Goal: Task Accomplishment & Management: Use online tool/utility

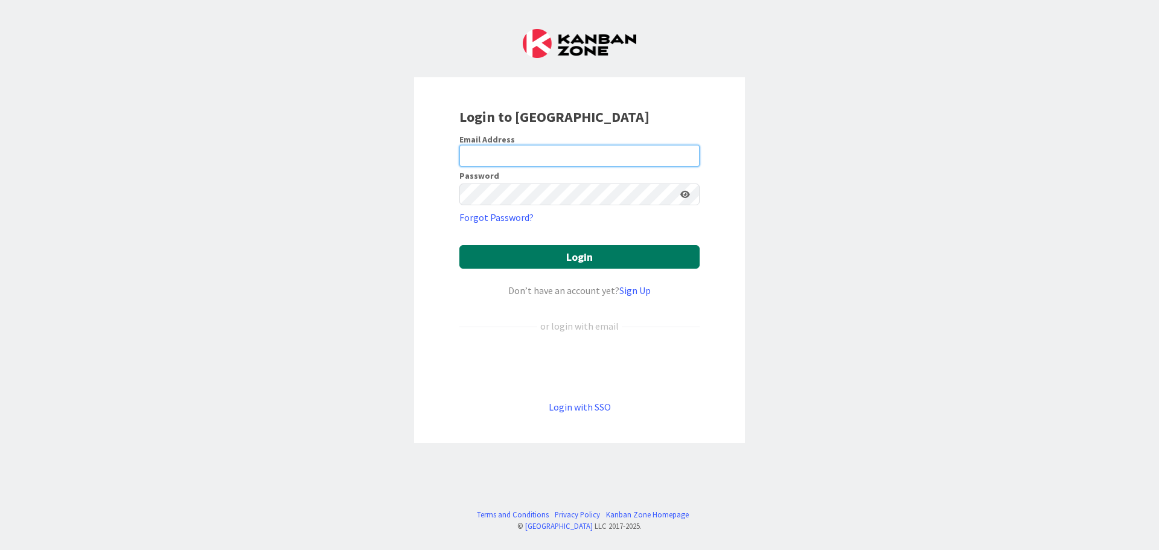
type input "[EMAIL_ADDRESS][DOMAIN_NAME]"
click at [590, 255] on button "Login" at bounding box center [579, 257] width 240 height 24
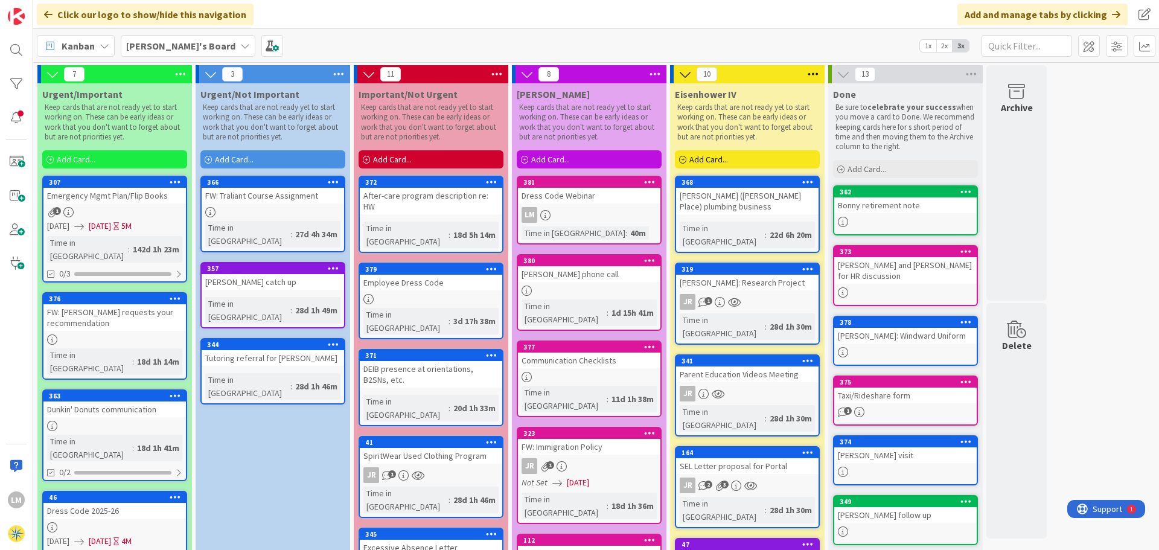
click at [607, 205] on div "381 Dress Code Webinar LM Time in [GEOGRAPHIC_DATA] : 40m" at bounding box center [589, 210] width 145 height 69
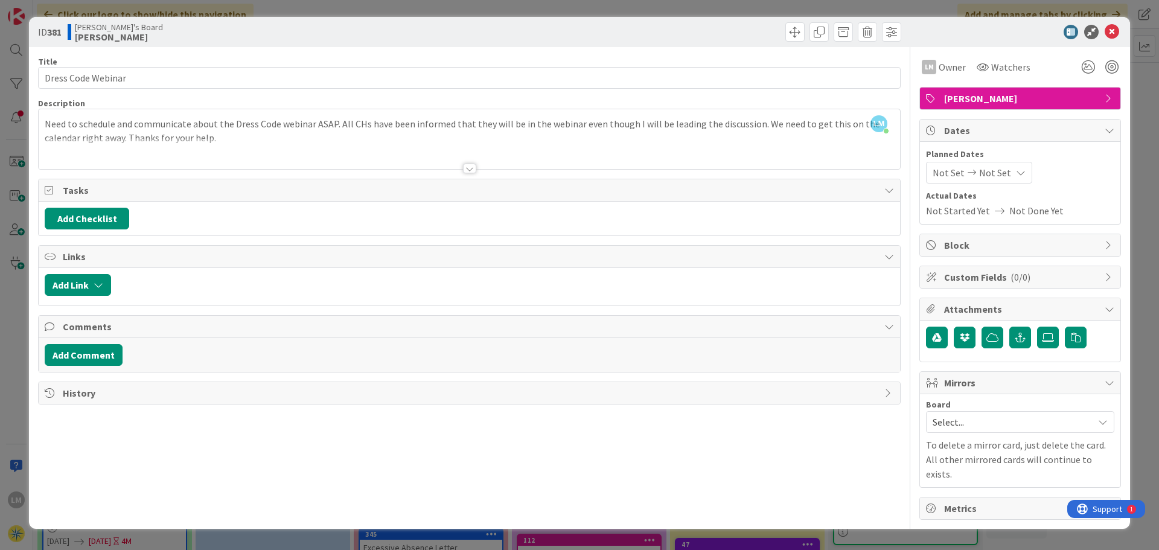
click at [463, 163] on div at bounding box center [469, 153] width 861 height 31
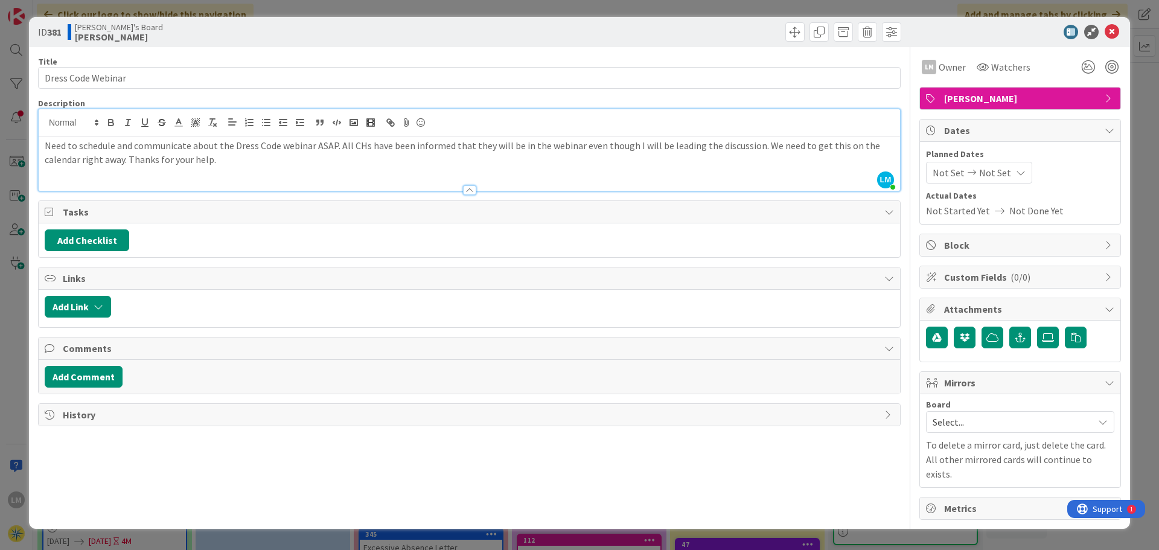
click at [346, 164] on p "Need to schedule and communicate about the Dress Code webinar ASAP. All CHs hav…" at bounding box center [469, 152] width 849 height 27
click at [407, 153] on p "Need to schedule and communicate about the Dress Code webinar ASAP. All CHs hav…" at bounding box center [469, 152] width 849 height 27
click at [180, 178] on div at bounding box center [469, 184] width 861 height 13
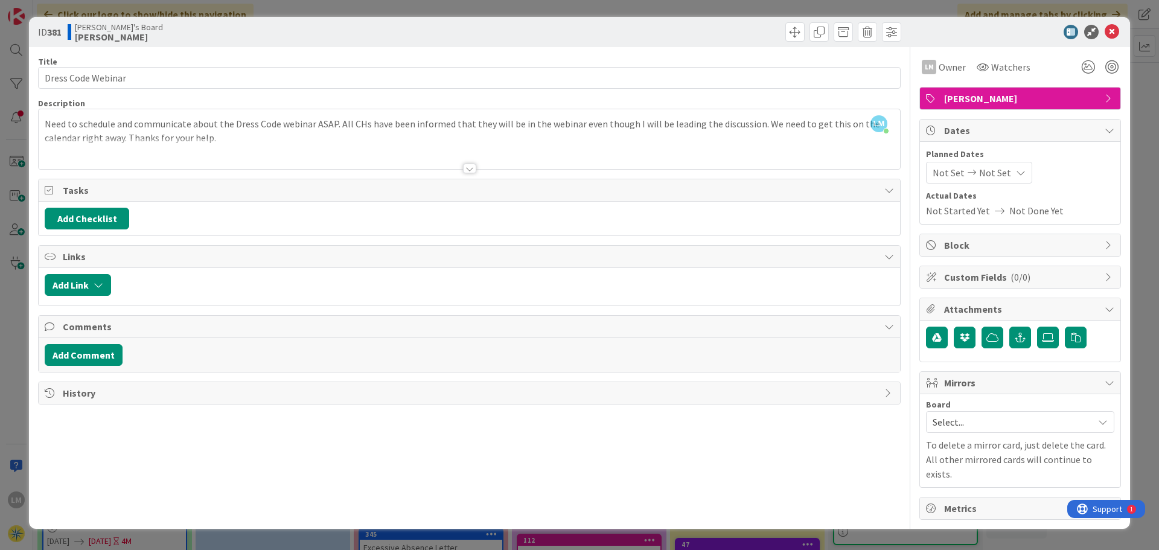
click at [182, 160] on div at bounding box center [469, 153] width 861 height 31
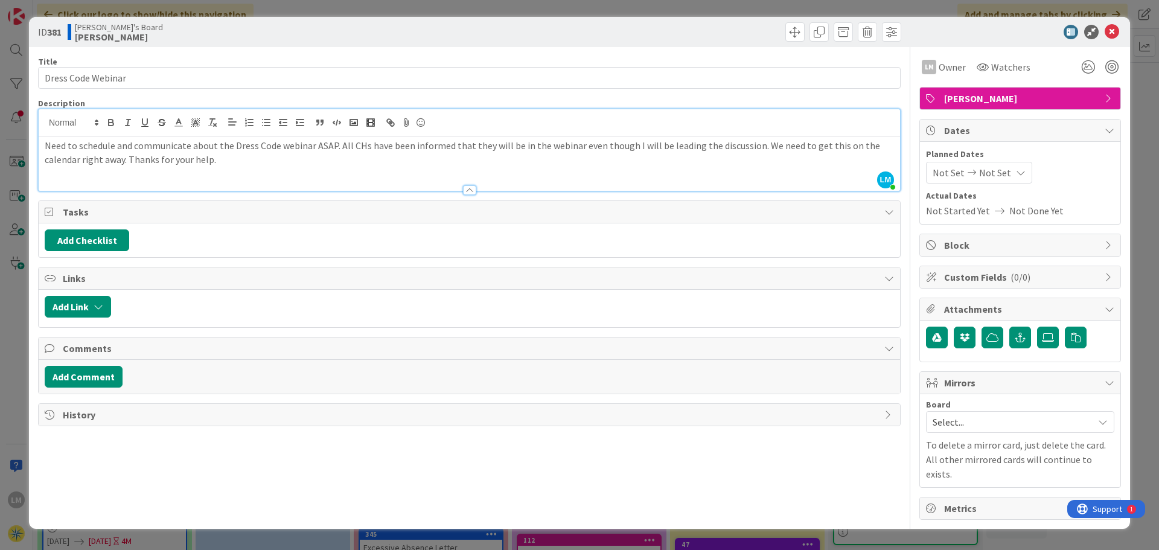
click at [231, 166] on p "Need to schedule and communicate about the Dress Code webinar ASAP. All CHs hav…" at bounding box center [469, 152] width 849 height 27
click at [1110, 28] on icon at bounding box center [1111, 32] width 14 height 14
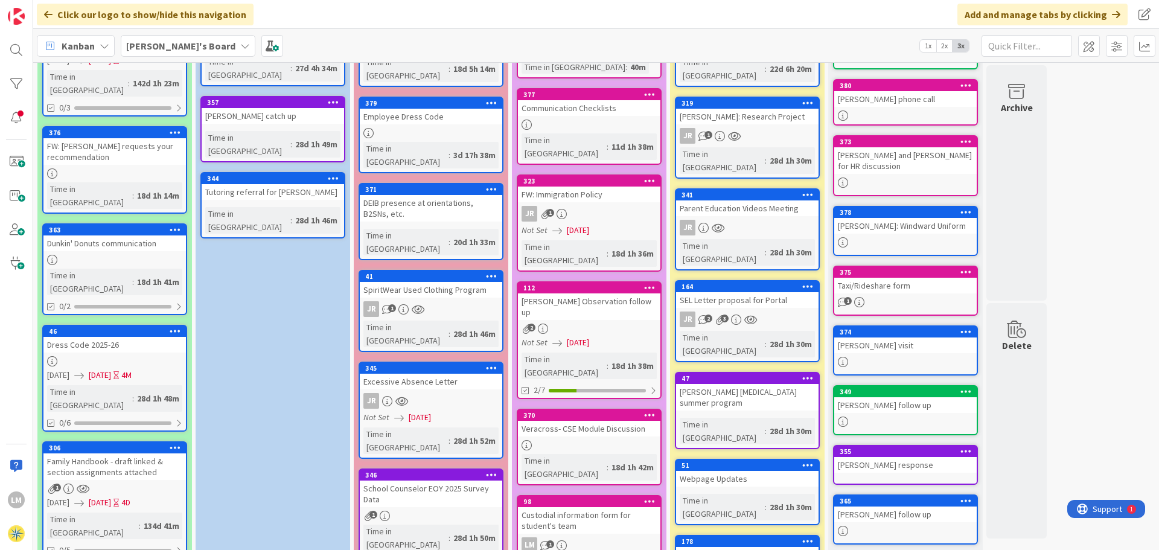
scroll to position [362, 0]
